Goal: Task Accomplishment & Management: Manage account settings

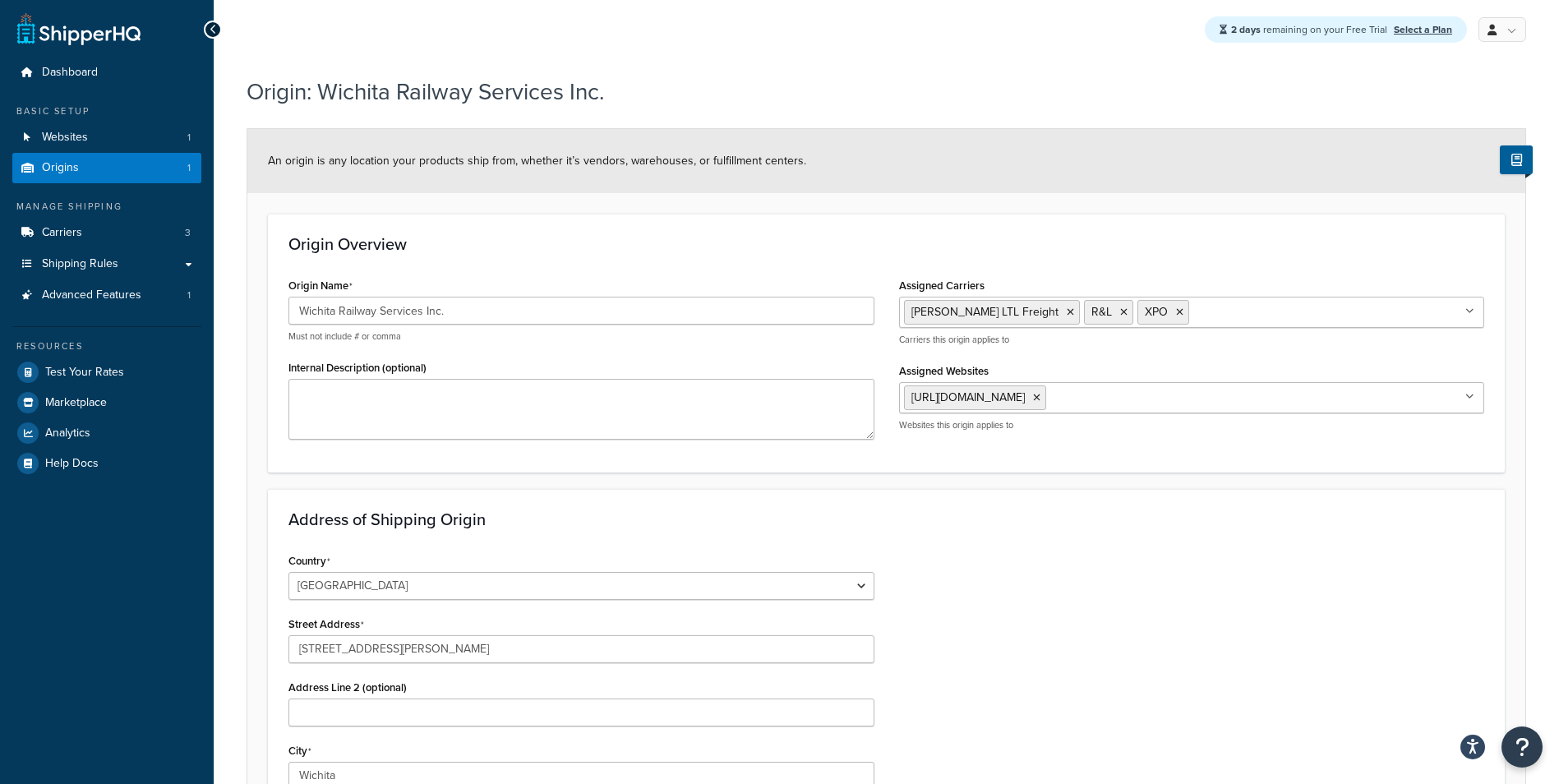
select select "16"
drag, startPoint x: 0, startPoint y: 0, endPoint x: 113, endPoint y: 224, distance: 250.9
click at [113, 224] on link "Carriers 3" at bounding box center [107, 233] width 189 height 30
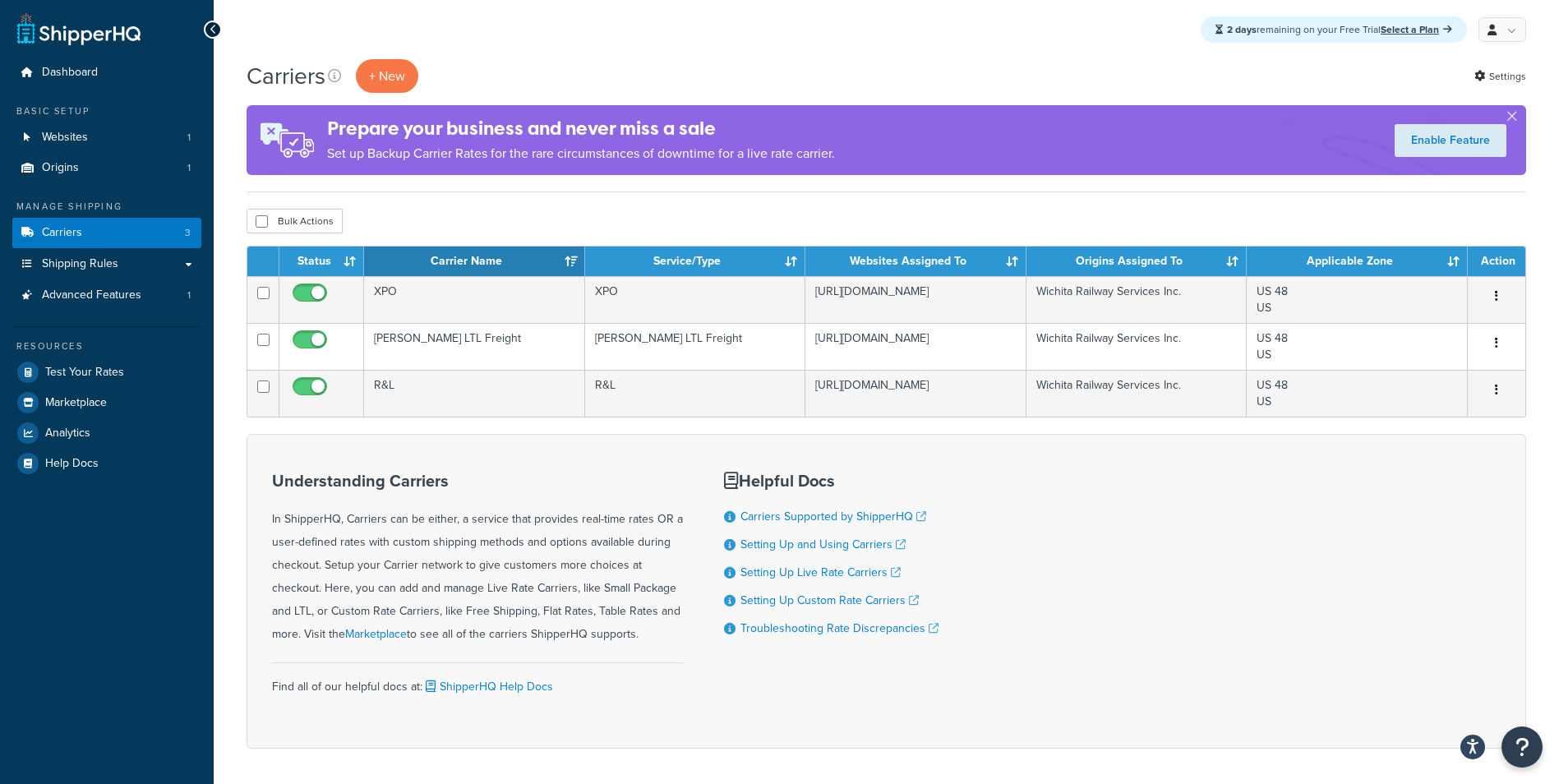
click at [1149, 598] on div "Understanding Carriers In ShipperHQ, Carriers can be either, a service that pro…" at bounding box center [887, 591] width 1280 height 315
click at [1154, 663] on div "Understanding Carriers In ShipperHQ, Carriers can be either, a service that pro…" at bounding box center [887, 591] width 1280 height 315
click at [1145, 631] on div "Understanding Carriers In ShipperHQ, Carriers can be either, a service that pro…" at bounding box center [887, 591] width 1280 height 315
click at [1148, 606] on div "Understanding Carriers In ShipperHQ, Carriers can be either, a service that pro…" at bounding box center [887, 591] width 1280 height 315
click at [1147, 575] on div "Understanding Carriers In ShipperHQ, Carriers can be either, a service that pro…" at bounding box center [887, 591] width 1280 height 315
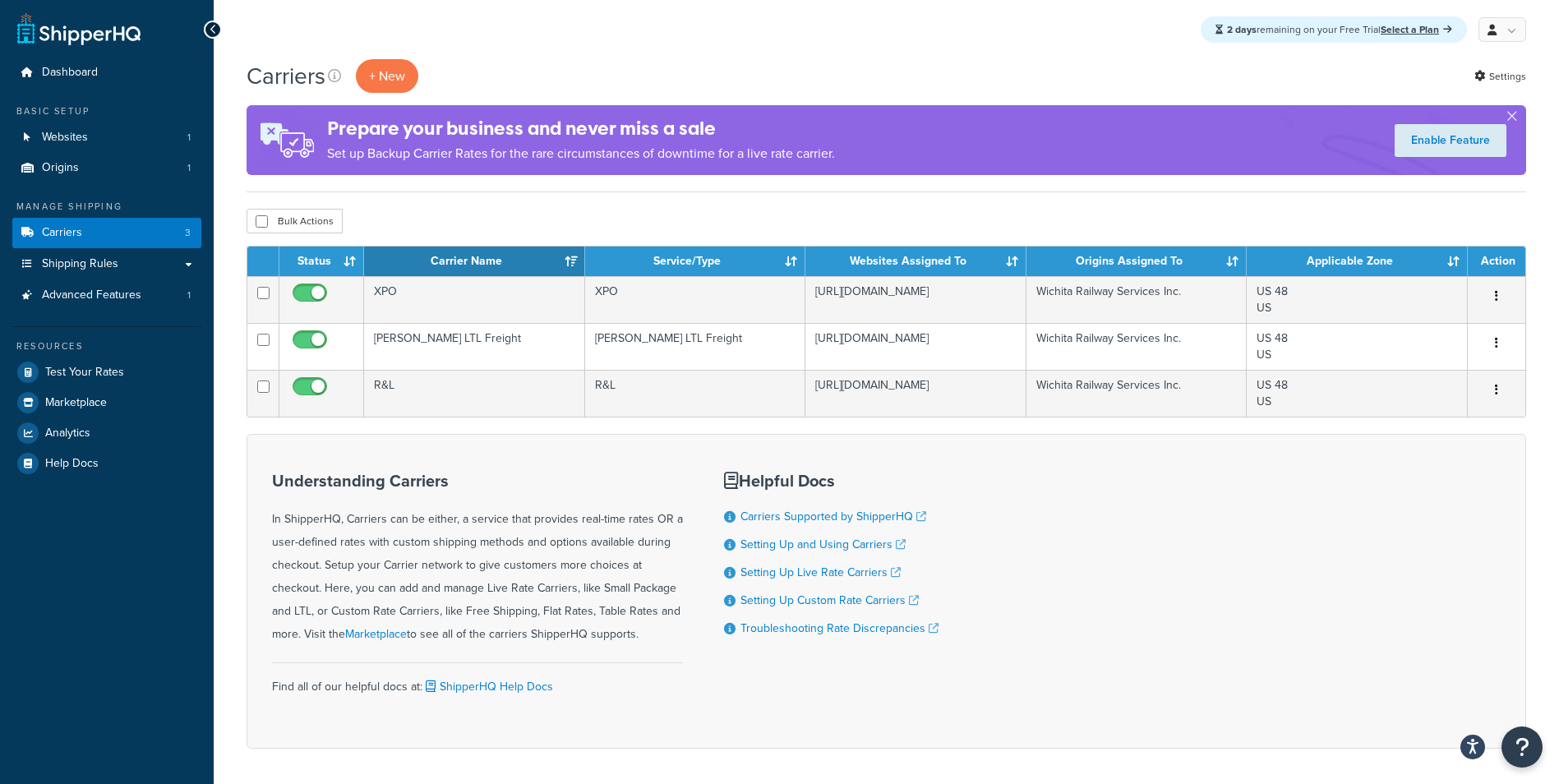
click at [1142, 554] on div "Understanding Carriers In ShipperHQ, Carriers can be either, a service that pro…" at bounding box center [887, 591] width 1280 height 315
click at [1402, 28] on link "Select a Plan" at bounding box center [1416, 29] width 72 height 15
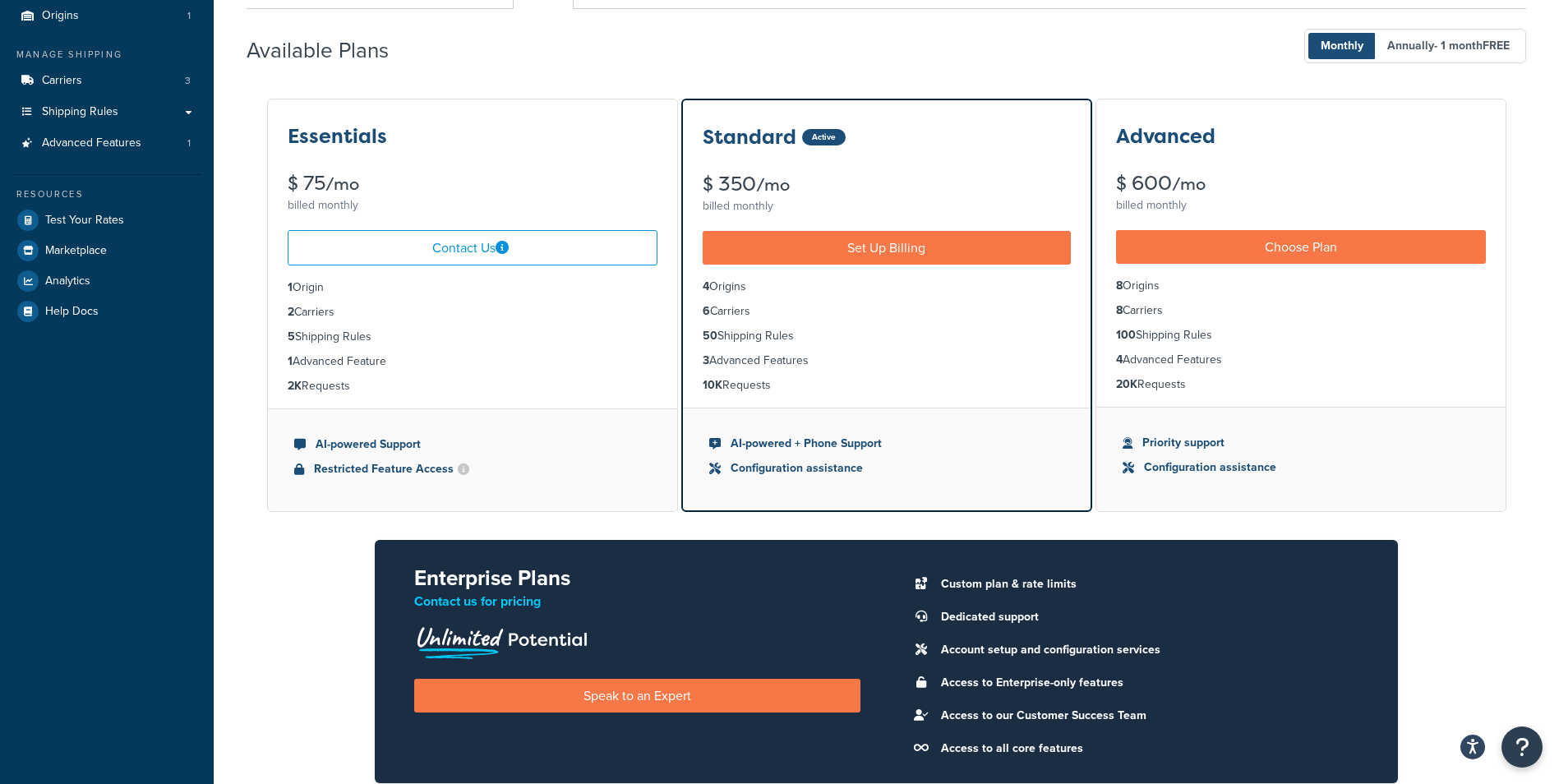
scroll to position [82, 0]
